Goal: Information Seeking & Learning: Learn about a topic

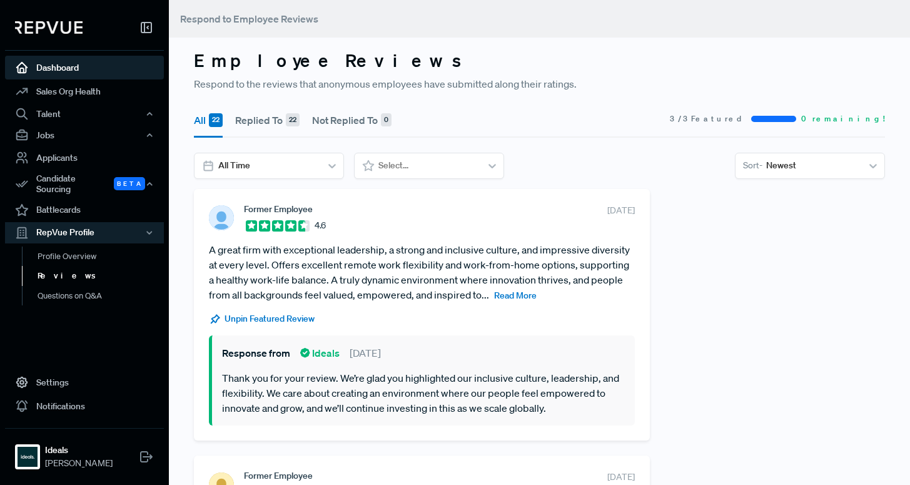
click at [74, 69] on link "Dashboard" at bounding box center [84, 68] width 159 height 24
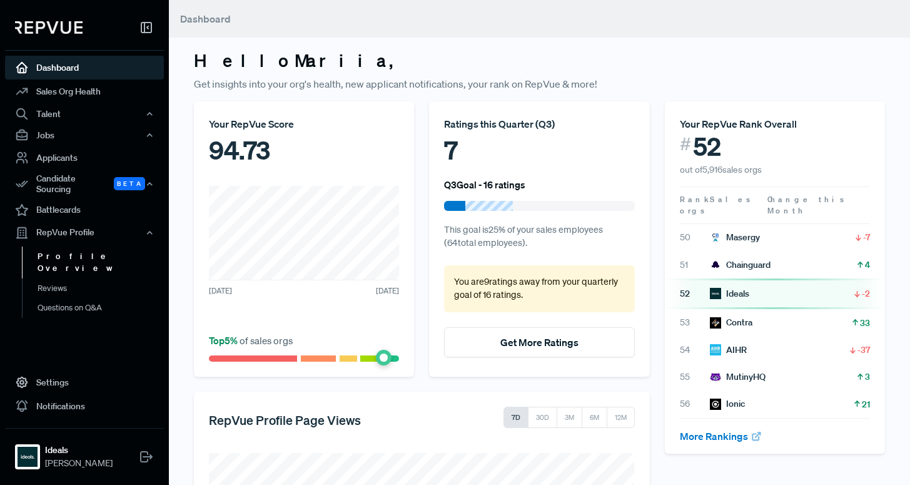
click at [81, 247] on link "Profile Overview" at bounding box center [101, 263] width 159 height 32
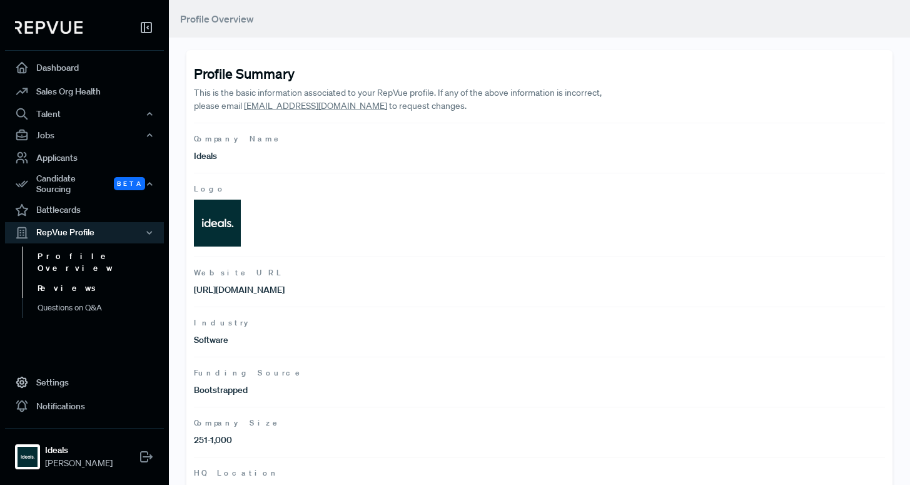
click at [64, 278] on link "Reviews" at bounding box center [101, 288] width 159 height 20
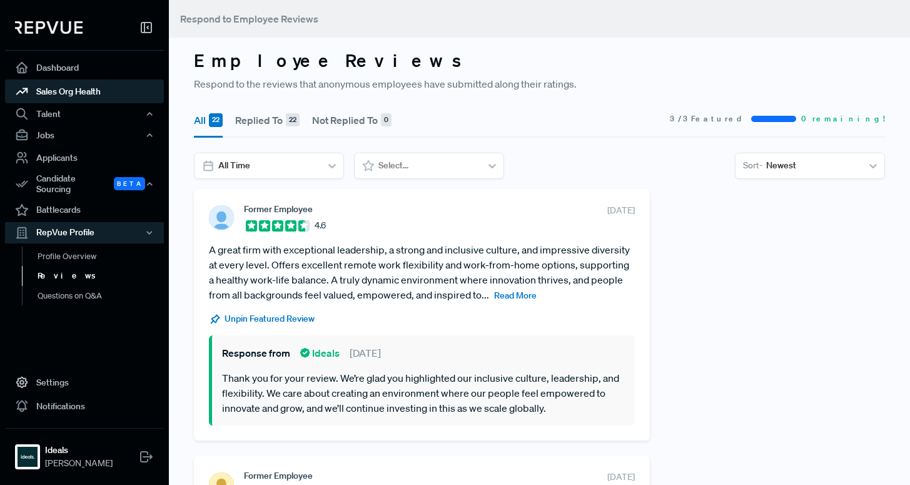
click at [68, 97] on link "Sales Org Health" at bounding box center [84, 91] width 159 height 24
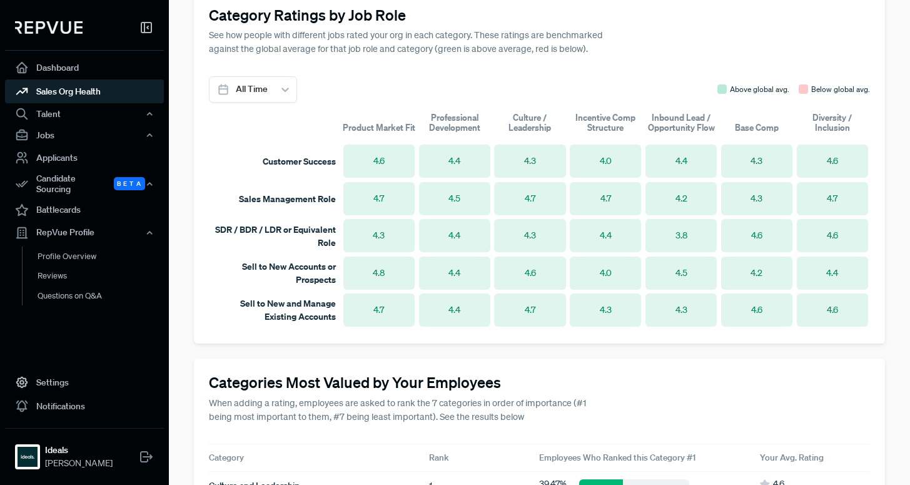
scroll to position [641, 0]
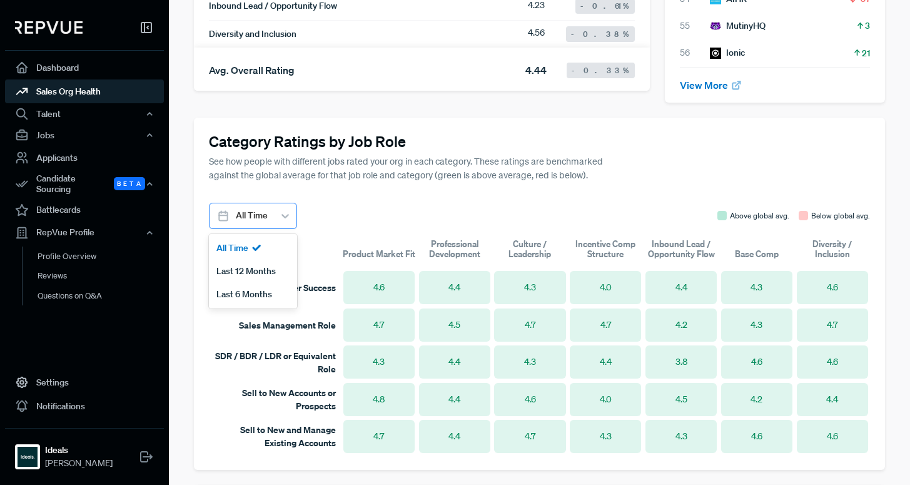
click at [288, 215] on div at bounding box center [285, 215] width 23 height 25
click at [257, 283] on div "Last 6 Months" at bounding box center [253, 294] width 88 height 23
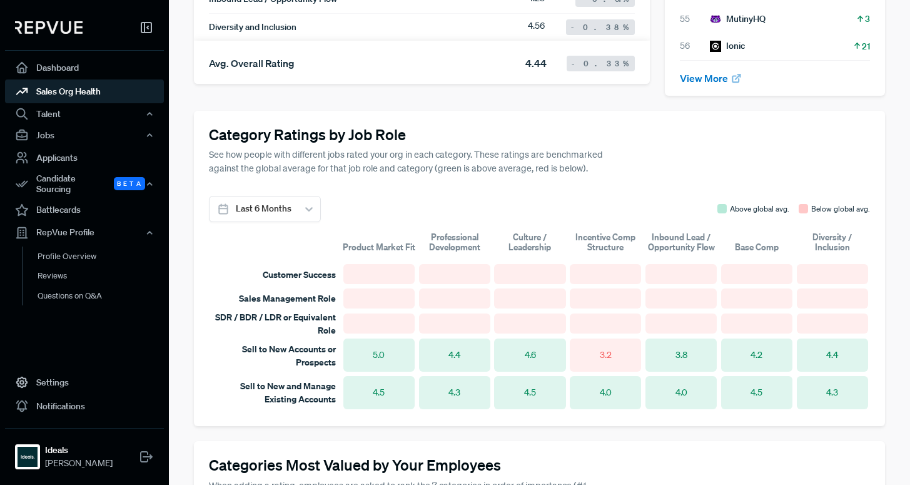
scroll to position [517, 0]
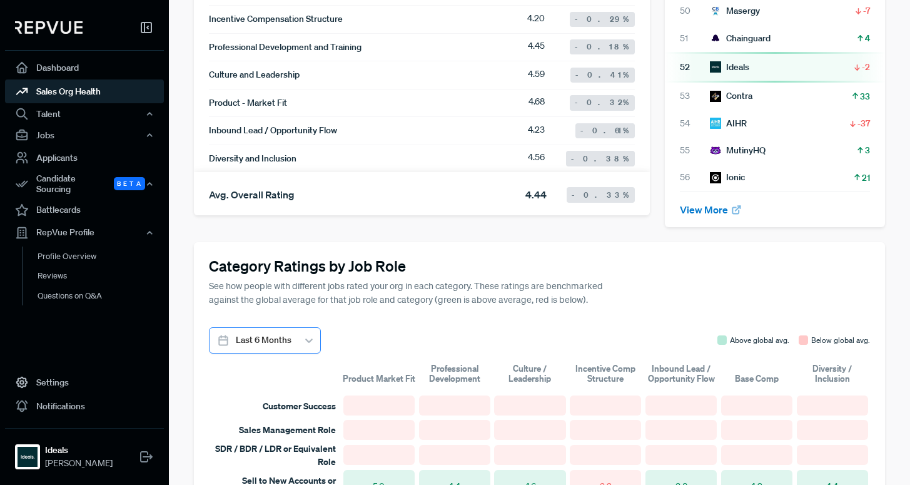
click at [310, 338] on icon at bounding box center [309, 340] width 8 height 4
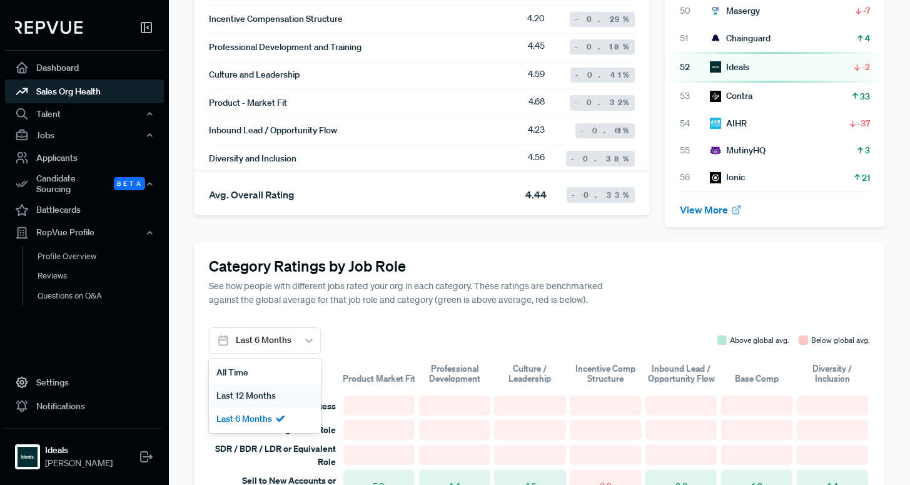
click at [274, 384] on div "Last 12 Months" at bounding box center [265, 395] width 112 height 23
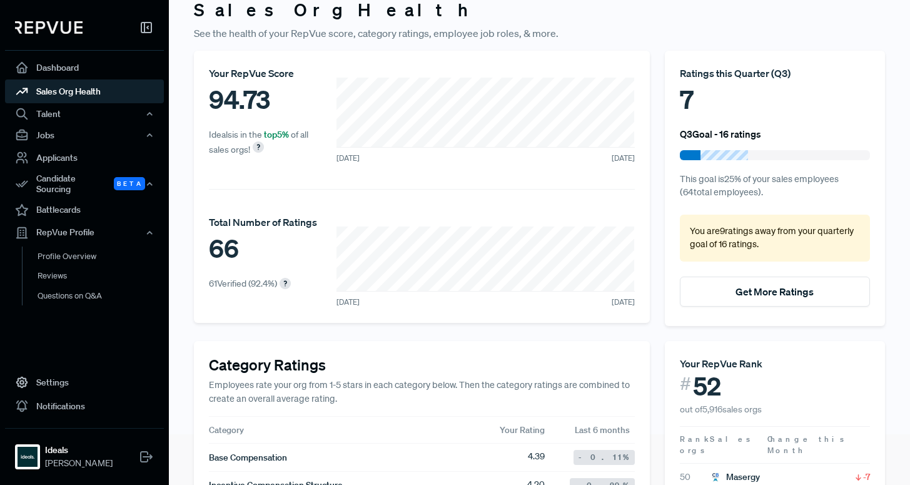
scroll to position [27, 0]
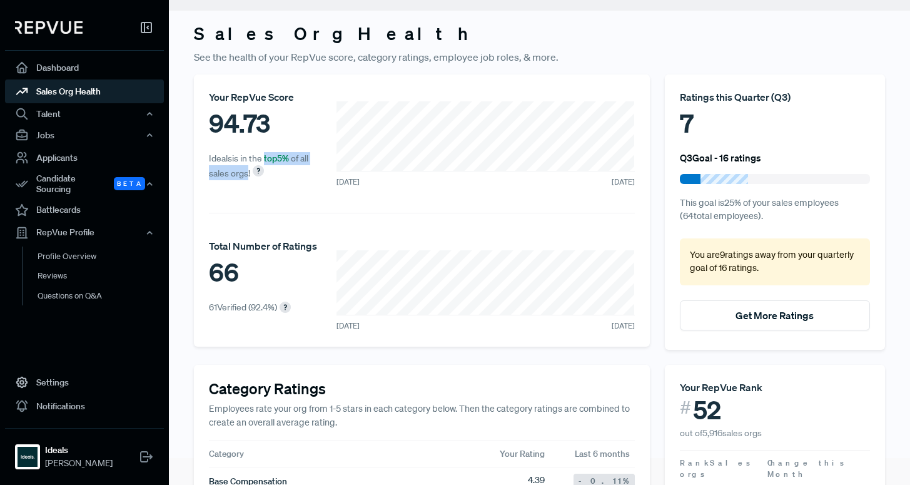
drag, startPoint x: 265, startPoint y: 157, endPoint x: 248, endPoint y: 177, distance: 26.2
click at [248, 177] on span "Ideals is in the top 5 % of all sales orgs!" at bounding box center [258, 166] width 99 height 26
copy span "top 5 % of all sales orgs"
